Goal: Information Seeking & Learning: Learn about a topic

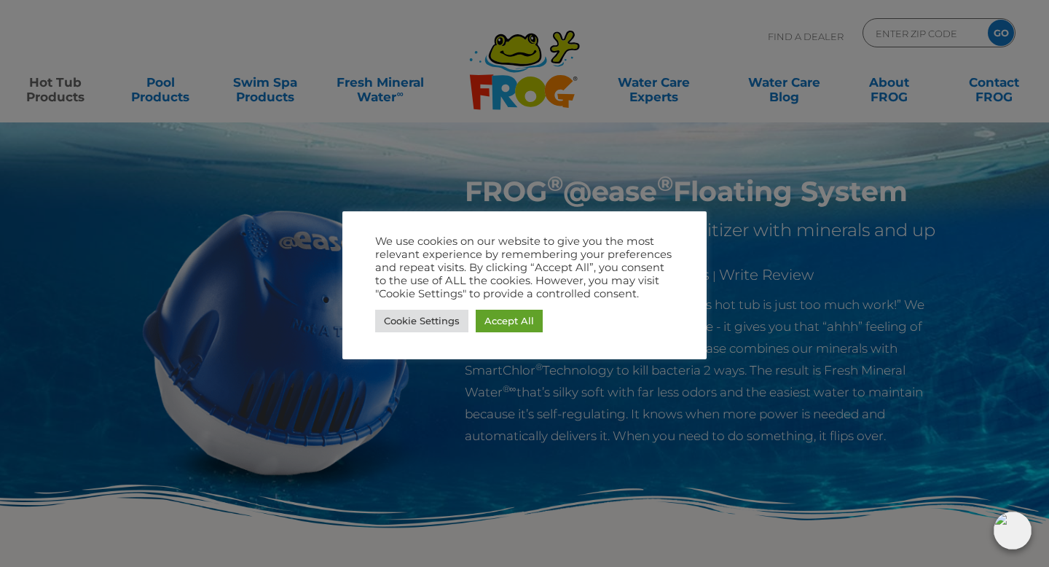
click at [165, 398] on div at bounding box center [524, 283] width 1049 height 567
click at [406, 328] on link "Cookie Settings" at bounding box center [421, 321] width 93 height 23
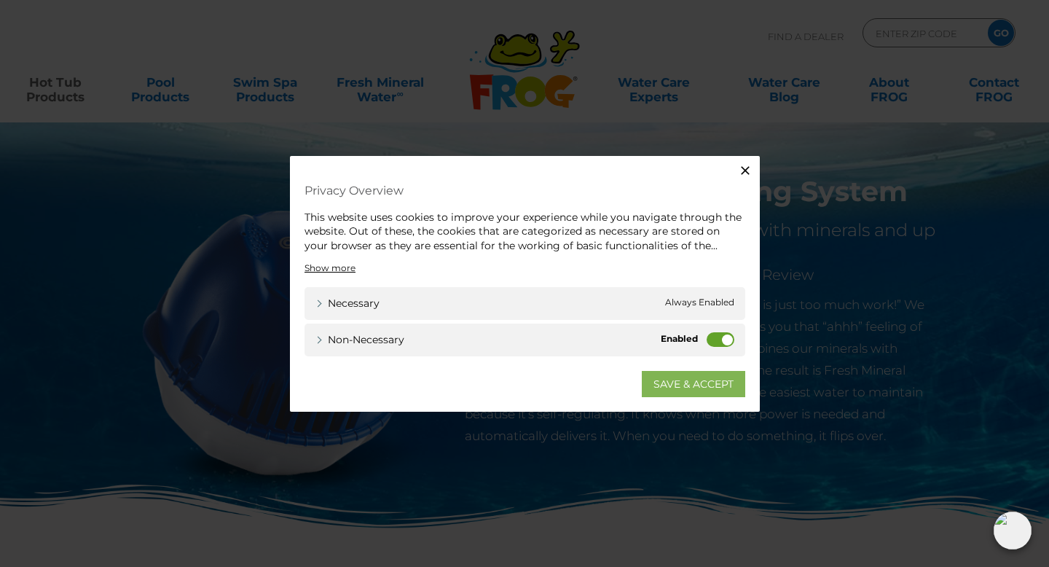
click at [698, 382] on link "SAVE & ACCEPT" at bounding box center [693, 384] width 103 height 26
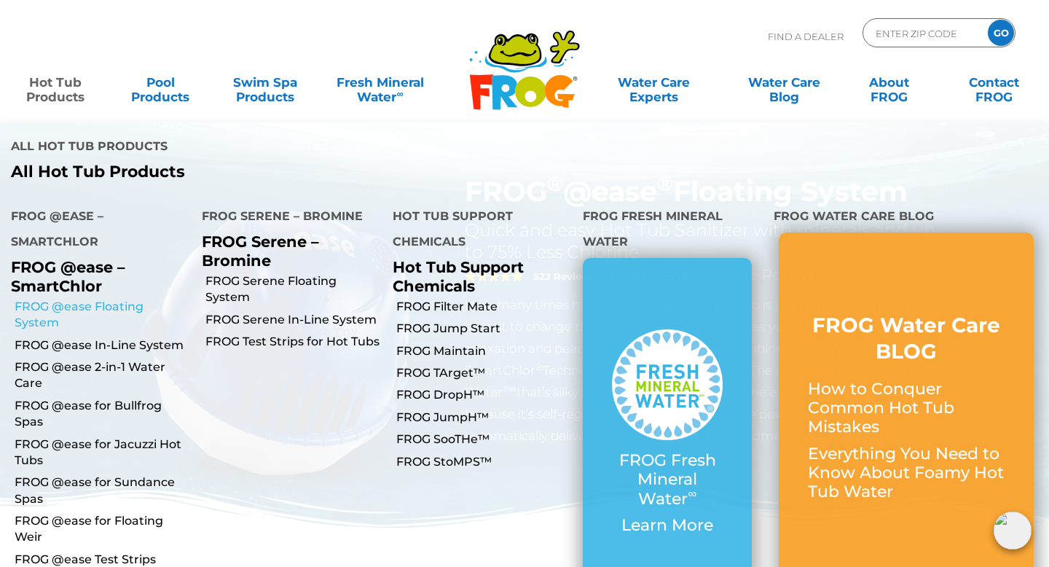
click at [76, 299] on link "FROG @ease Floating System" at bounding box center [103, 315] width 176 height 33
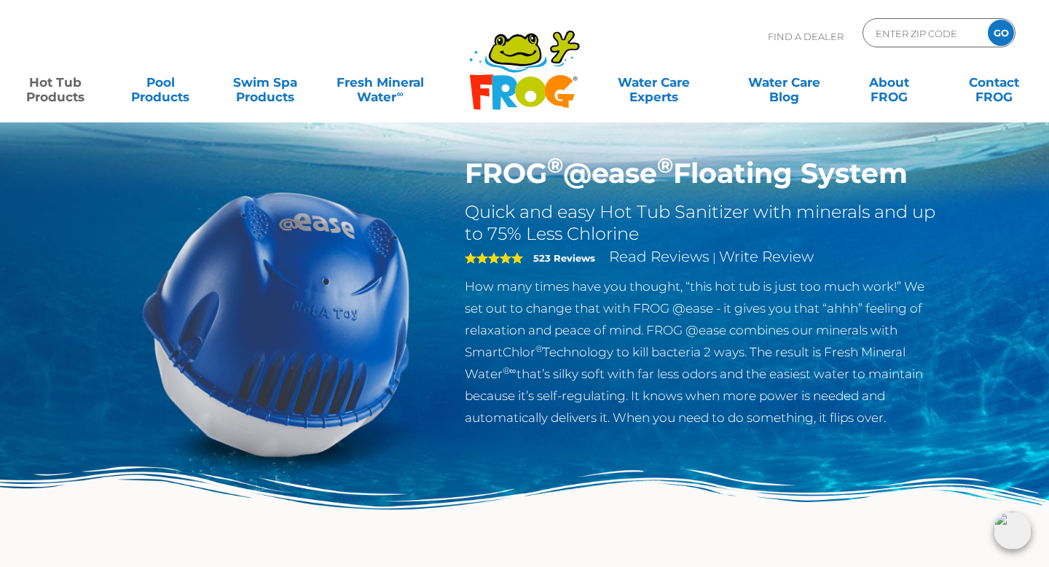
scroll to position [21, 0]
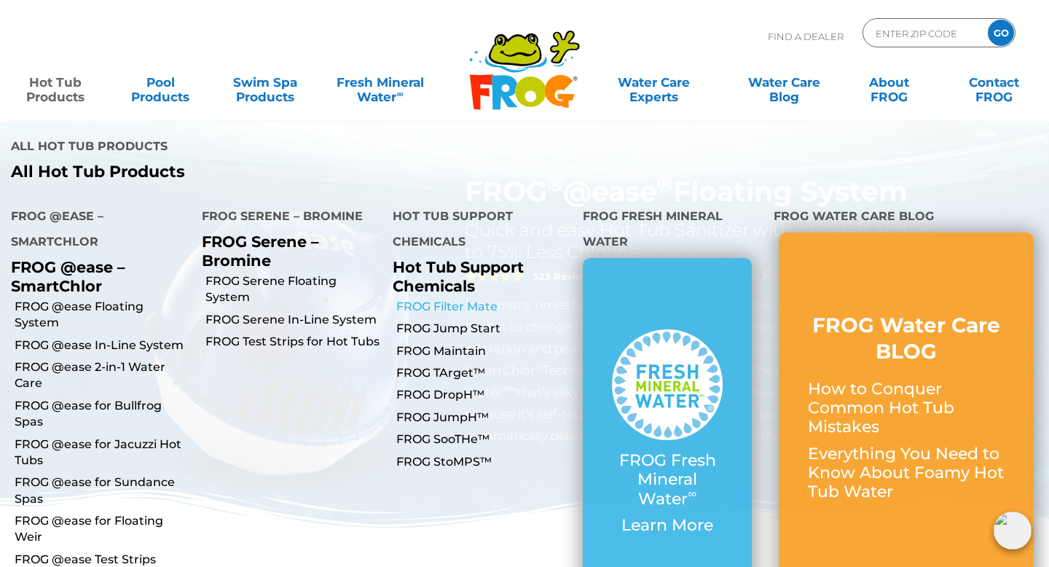
click at [446, 299] on link "FROG Filter Mate" at bounding box center [484, 307] width 176 height 16
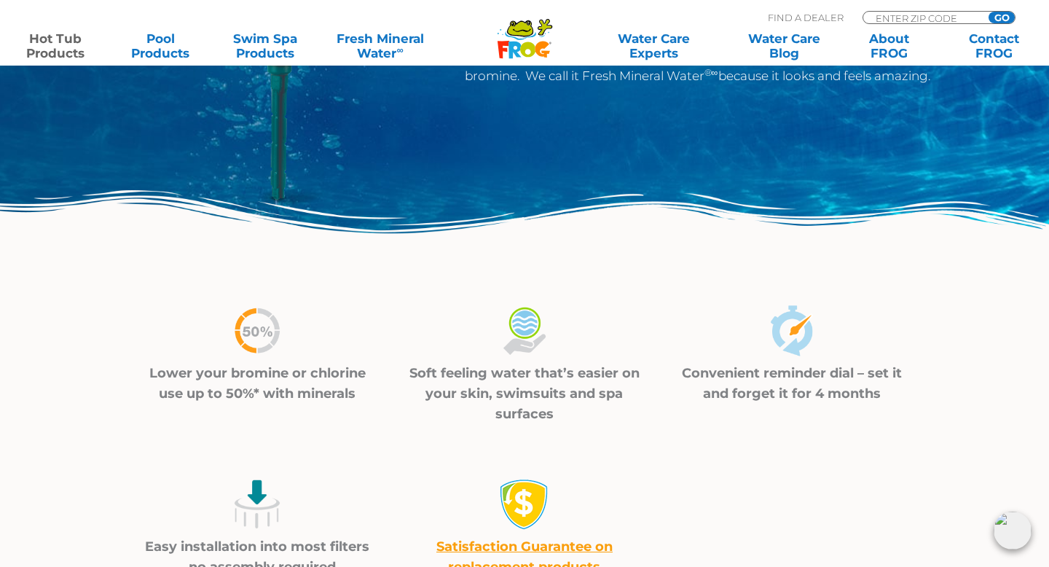
scroll to position [237, 0]
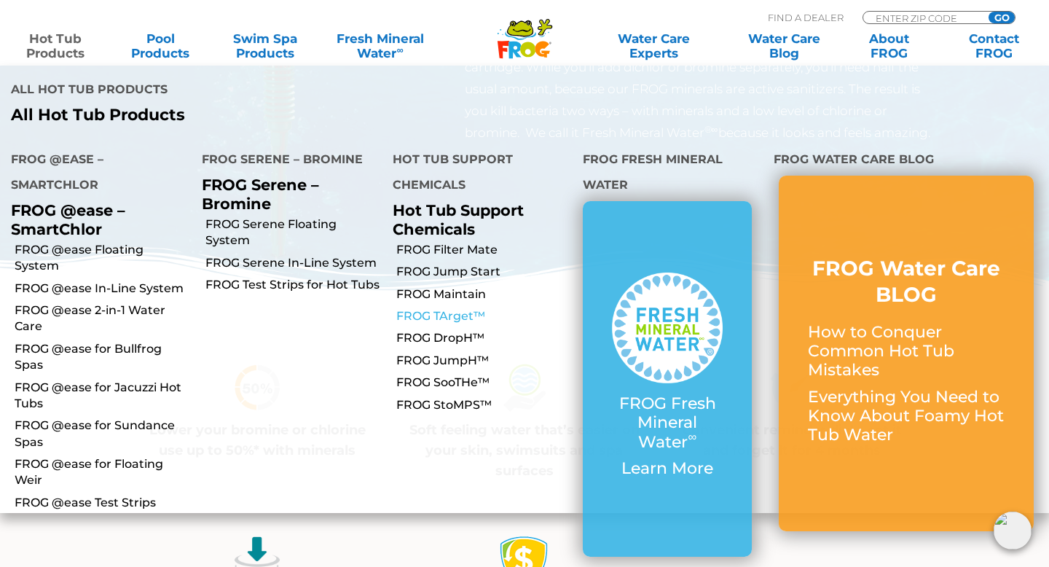
click at [449, 308] on link "FROG TArget™" at bounding box center [484, 316] width 176 height 16
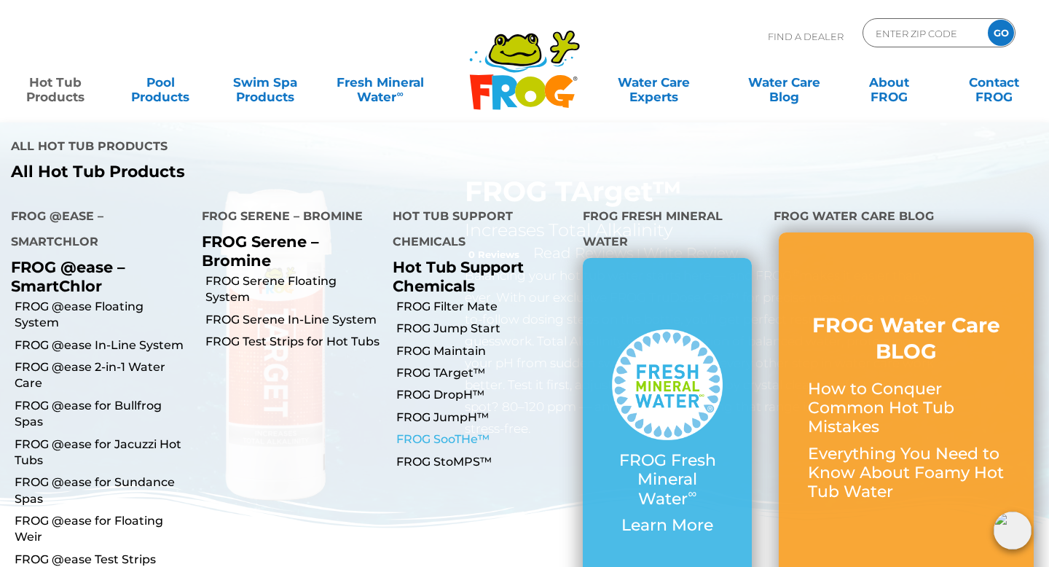
click at [468, 431] on link "FROG SooTHe™" at bounding box center [484, 439] width 176 height 16
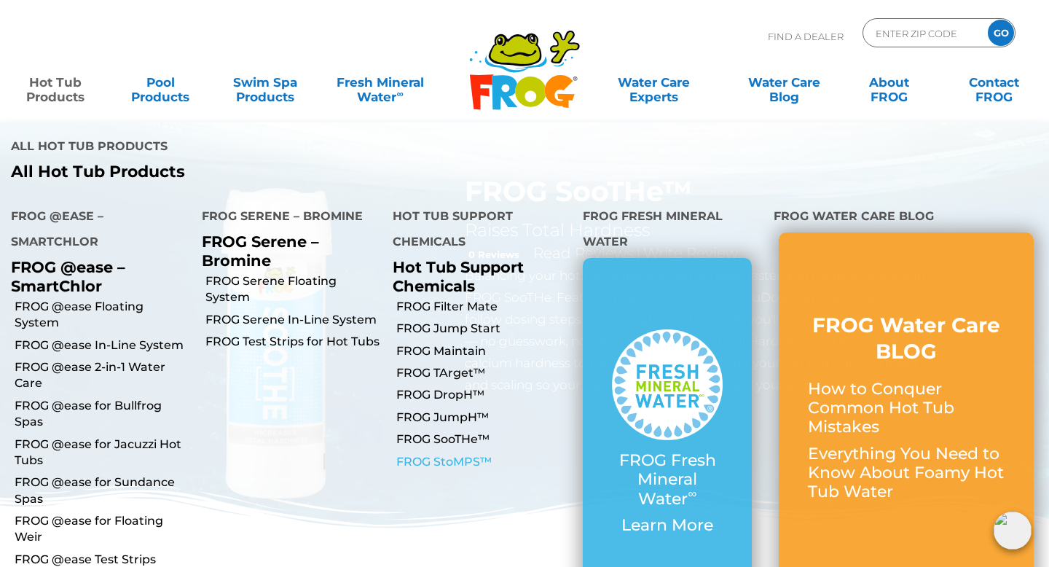
click at [450, 454] on link "FROG StoMPS™" at bounding box center [484, 462] width 176 height 16
